Goal: Check status: Check status

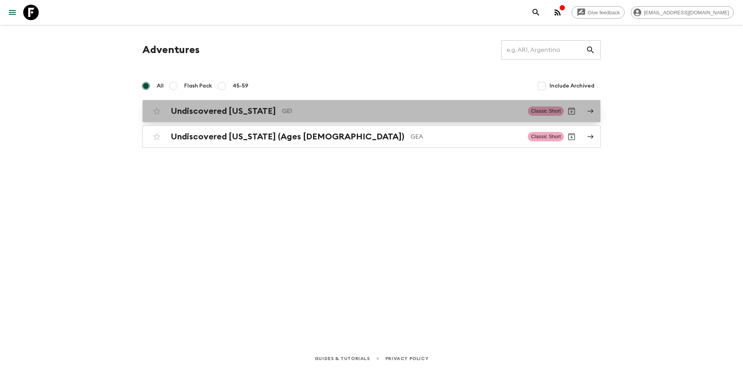
click at [230, 110] on h2 "Undiscovered [US_STATE]" at bounding box center [223, 111] width 105 height 10
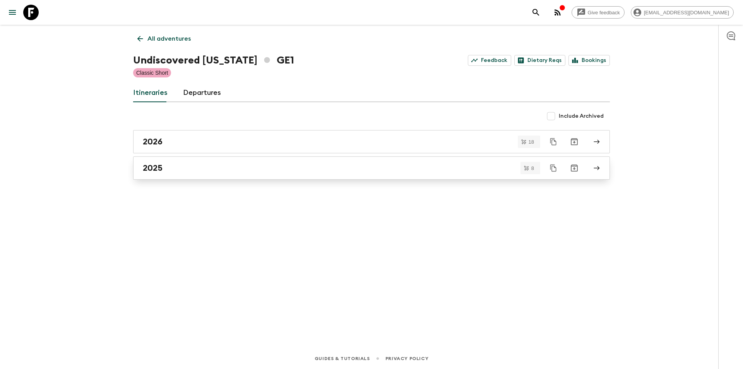
click at [166, 167] on div "2025" at bounding box center [364, 168] width 443 height 10
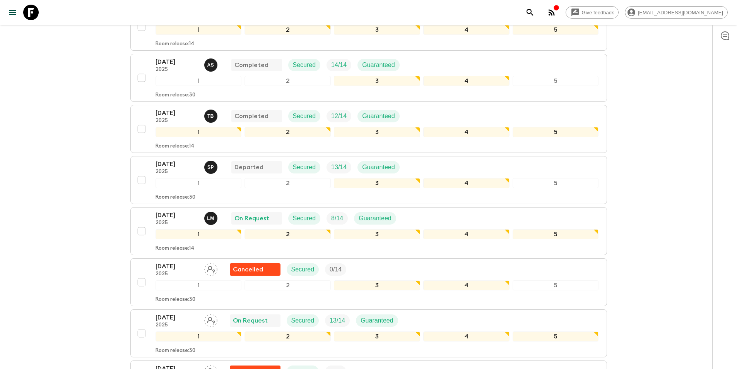
scroll to position [155, 0]
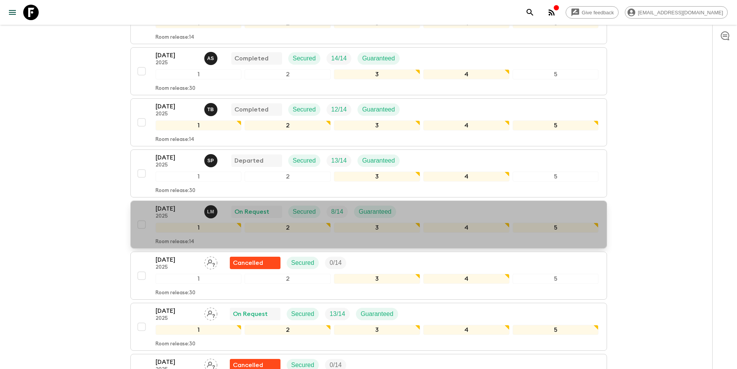
click at [169, 211] on p "[DATE]" at bounding box center [177, 208] width 43 height 9
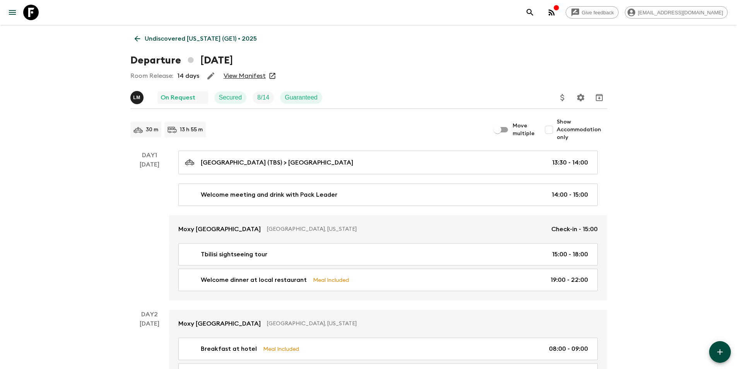
click at [245, 77] on link "View Manifest" at bounding box center [245, 76] width 42 height 8
